Goal: Information Seeking & Learning: Learn about a topic

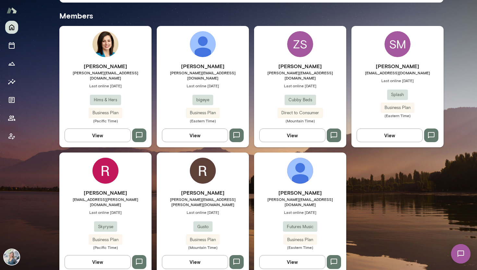
scroll to position [173, 0]
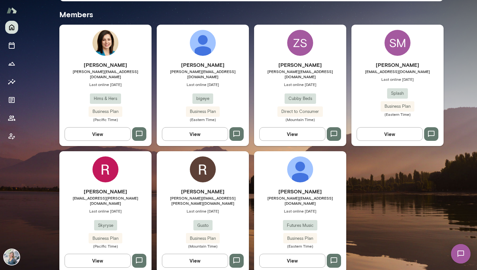
click at [105, 254] on button "View" at bounding box center [98, 261] width 66 height 14
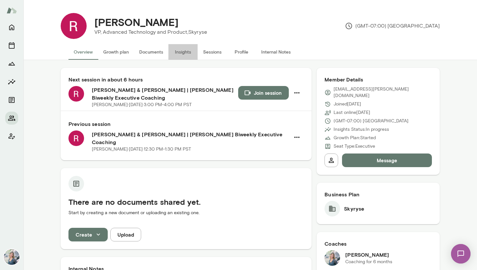
click at [186, 51] on button "Insights" at bounding box center [182, 52] width 29 height 16
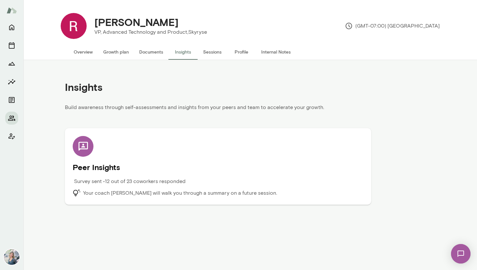
click at [162, 156] on div "Peer Insights Survey sent • 12 out of 23 coworkers responded Your coach [PERSON…" at bounding box center [218, 166] width 291 height 61
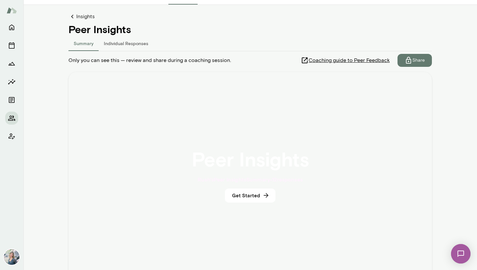
scroll to position [96, 0]
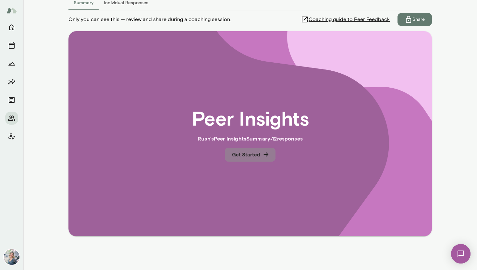
click at [263, 156] on icon "button" at bounding box center [266, 154] width 7 height 7
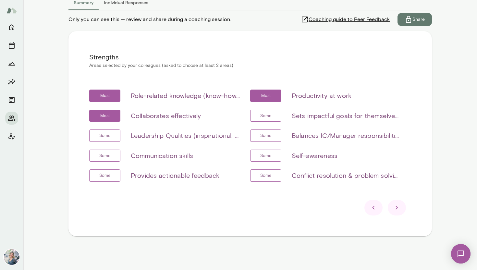
click at [398, 210] on icon at bounding box center [397, 208] width 8 height 8
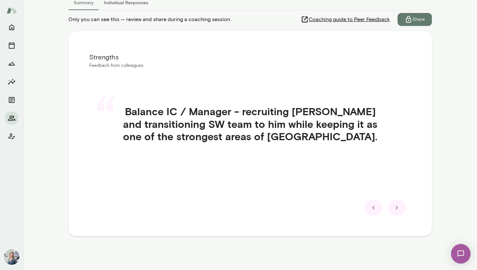
click at [398, 210] on icon at bounding box center [397, 208] width 8 height 8
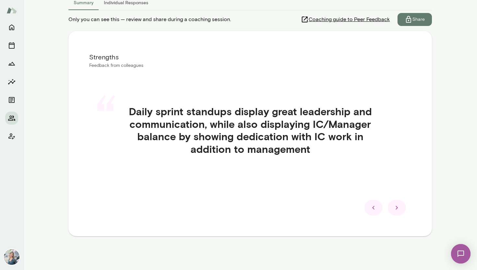
click at [398, 210] on icon at bounding box center [397, 208] width 8 height 8
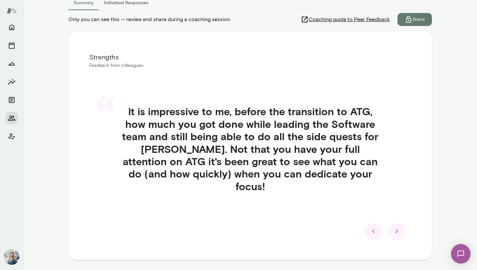
click at [397, 228] on icon at bounding box center [397, 232] width 8 height 8
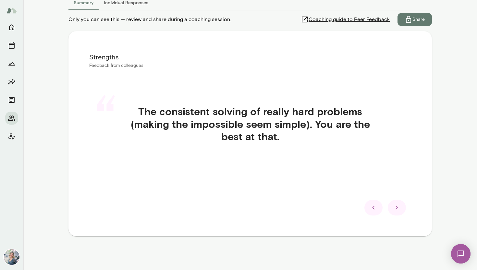
click at [400, 210] on icon at bounding box center [397, 208] width 8 height 8
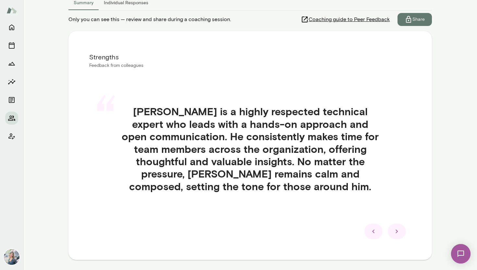
click at [399, 232] on icon at bounding box center [397, 232] width 8 height 8
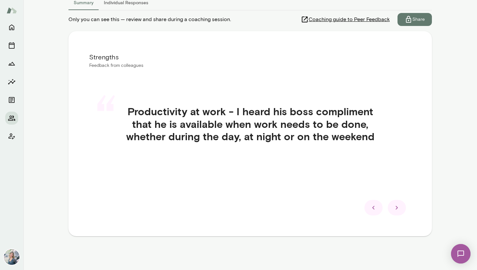
click at [397, 209] on icon at bounding box center [397, 208] width 8 height 8
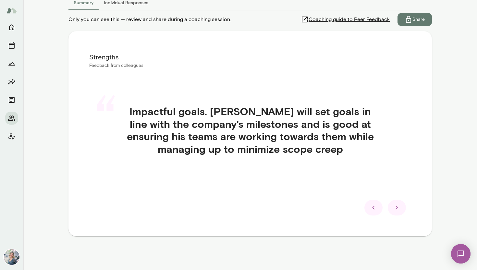
click at [397, 209] on icon at bounding box center [397, 208] width 8 height 8
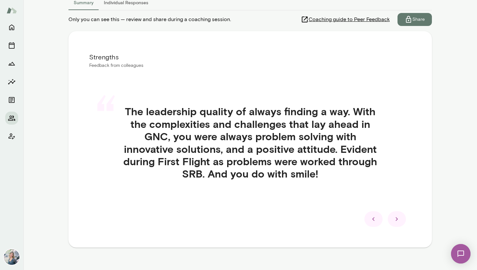
click at [396, 216] on icon at bounding box center [397, 219] width 8 height 8
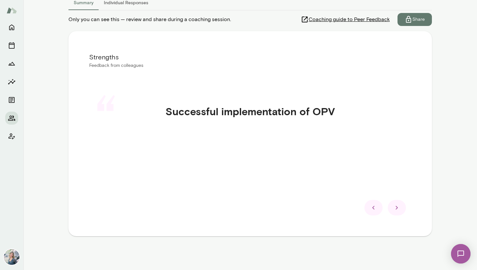
click at [396, 216] on div "Strengths Feedback from colleagues “ Successful implementation of OPV" at bounding box center [250, 133] width 364 height 205
click at [395, 206] on icon at bounding box center [397, 208] width 8 height 8
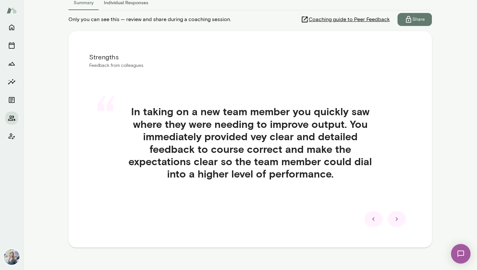
click at [400, 221] on icon at bounding box center [397, 219] width 8 height 8
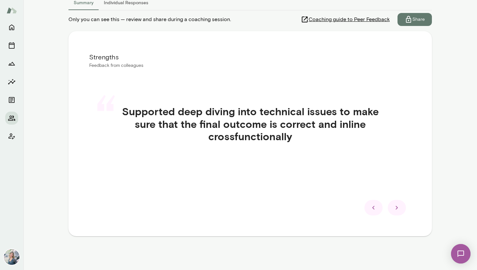
click at [397, 207] on icon at bounding box center [397, 208] width 2 height 4
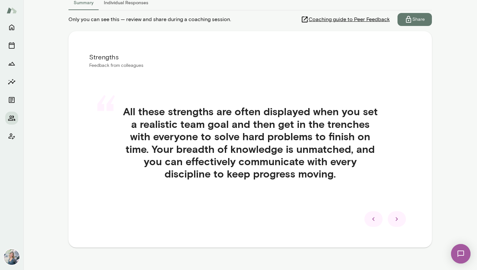
click at [397, 207] on div "“ All these strengths are often displayed when you set a realistic team goal an…" at bounding box center [250, 150] width 322 height 121
click at [397, 220] on icon at bounding box center [397, 219] width 8 height 8
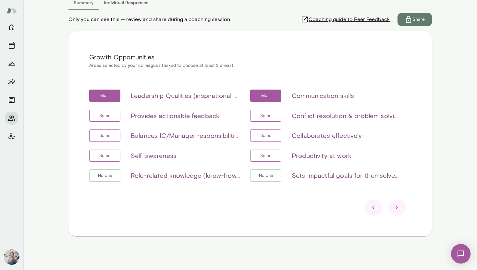
click at [399, 209] on icon at bounding box center [397, 208] width 8 height 8
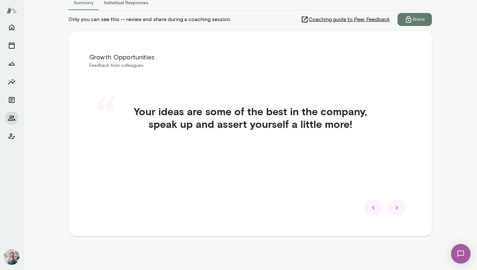
click at [399, 209] on icon at bounding box center [397, 208] width 8 height 8
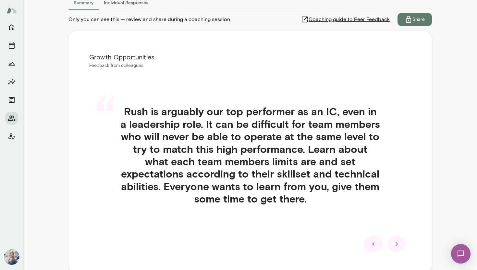
click at [397, 245] on icon at bounding box center [397, 244] width 8 height 8
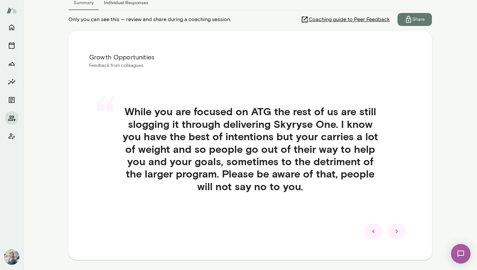
click at [395, 234] on icon at bounding box center [397, 232] width 8 height 8
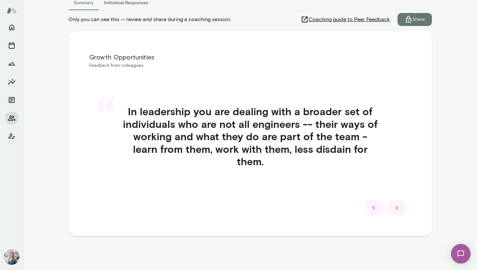
click at [399, 210] on icon at bounding box center [397, 208] width 8 height 8
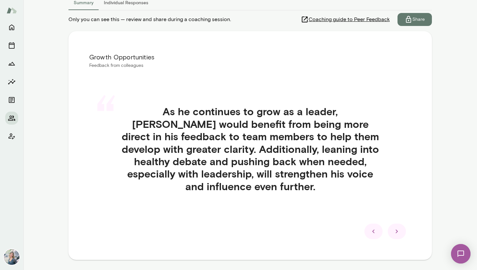
click at [395, 231] on icon at bounding box center [397, 232] width 8 height 8
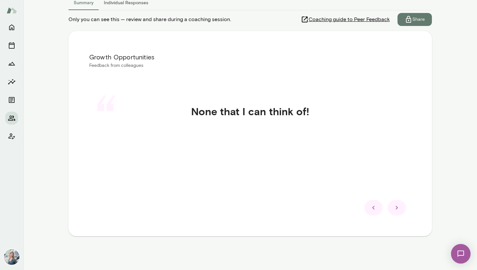
click at [399, 211] on icon at bounding box center [397, 208] width 8 height 8
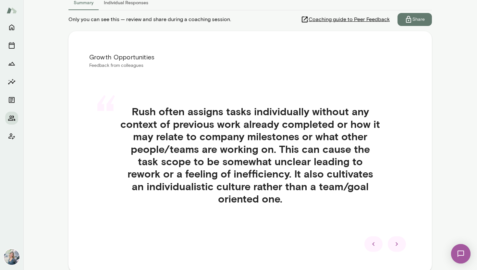
click at [398, 245] on icon at bounding box center [397, 244] width 8 height 8
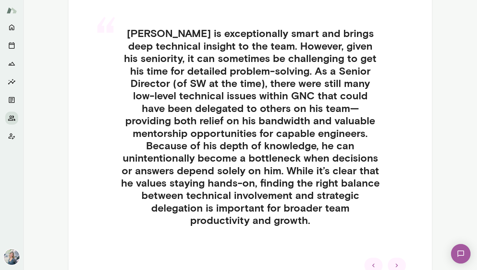
scroll to position [181, 0]
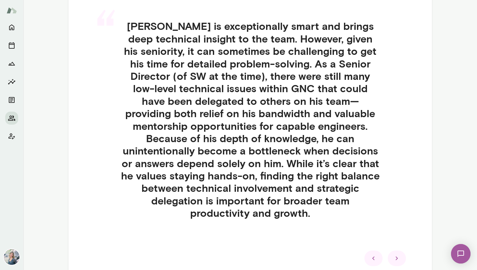
click at [394, 254] on icon at bounding box center [397, 258] width 8 height 8
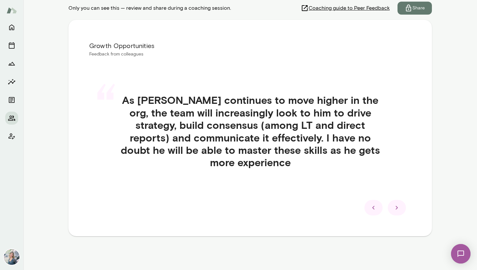
click at [400, 211] on icon at bounding box center [397, 208] width 8 height 8
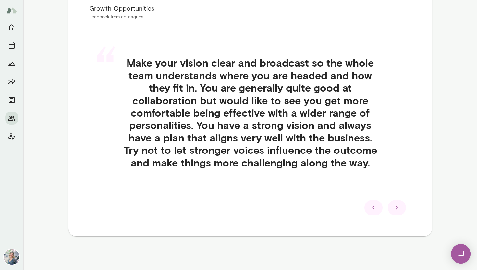
click at [400, 211] on icon at bounding box center [397, 208] width 8 height 8
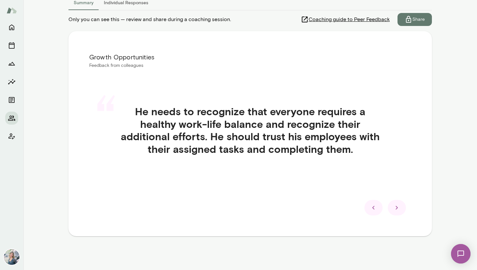
scroll to position [96, 0]
click at [400, 211] on icon at bounding box center [397, 208] width 8 height 8
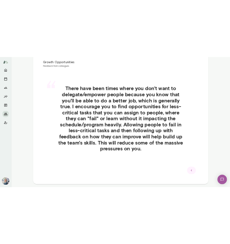
scroll to position [143, 0]
